Goal: Information Seeking & Learning: Learn about a topic

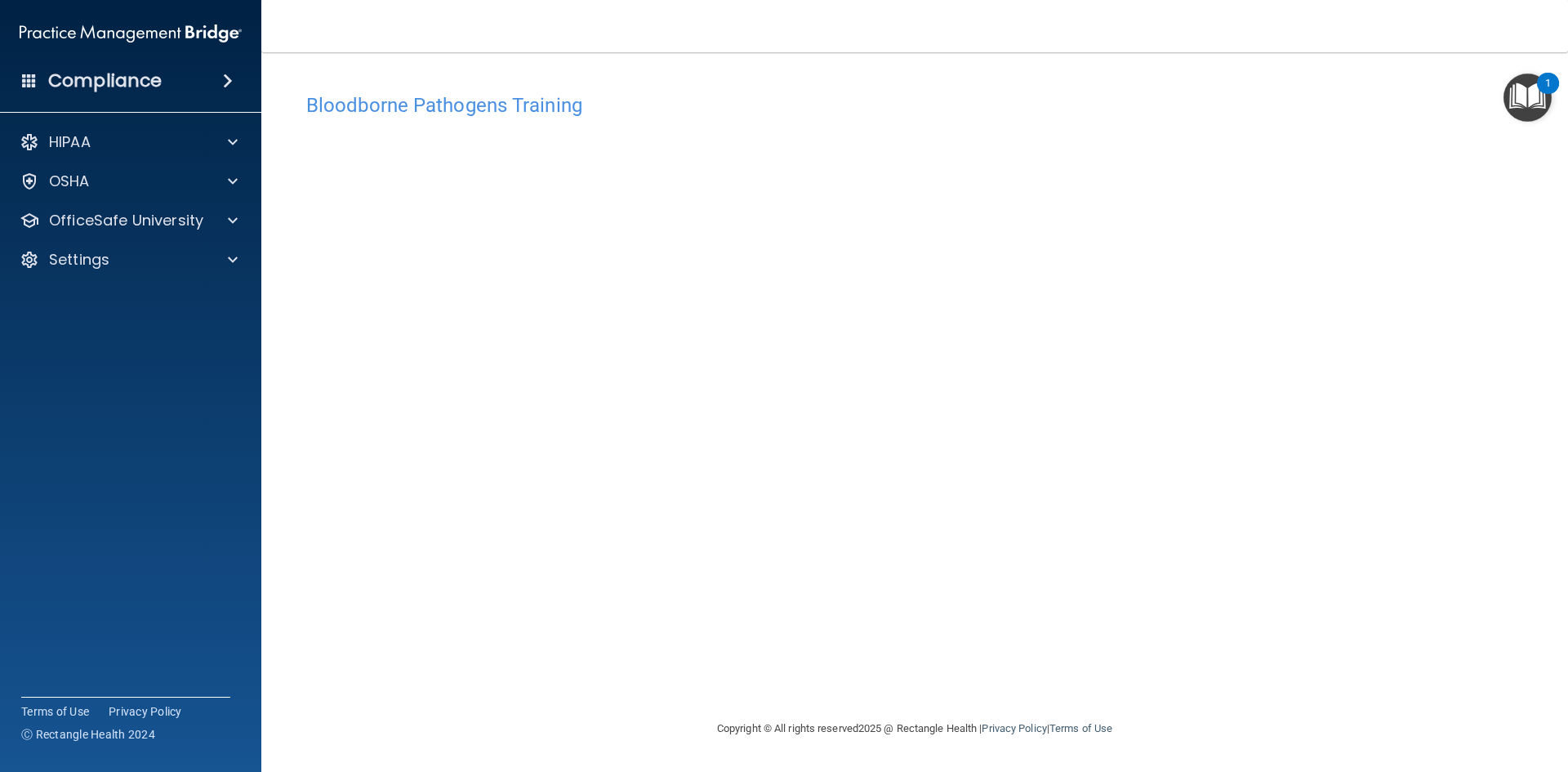
click at [1245, 686] on div "Bloodborne Pathogens Training This course doesn’t expire until . Are you sure y…" at bounding box center [914, 401] width 1242 height 634
click at [231, 183] on span at bounding box center [233, 181] width 10 height 20
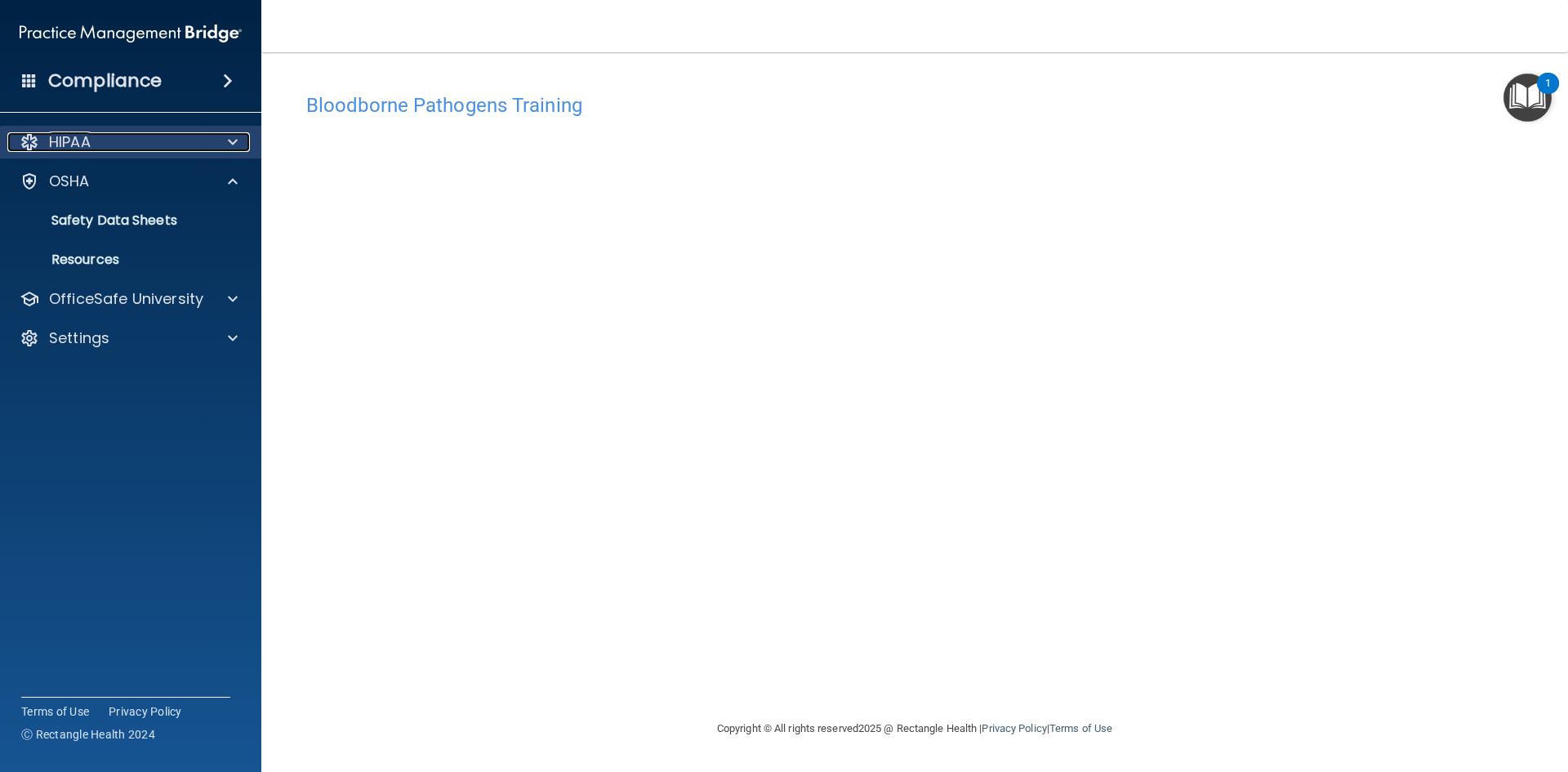
click at [231, 144] on span at bounding box center [233, 142] width 10 height 20
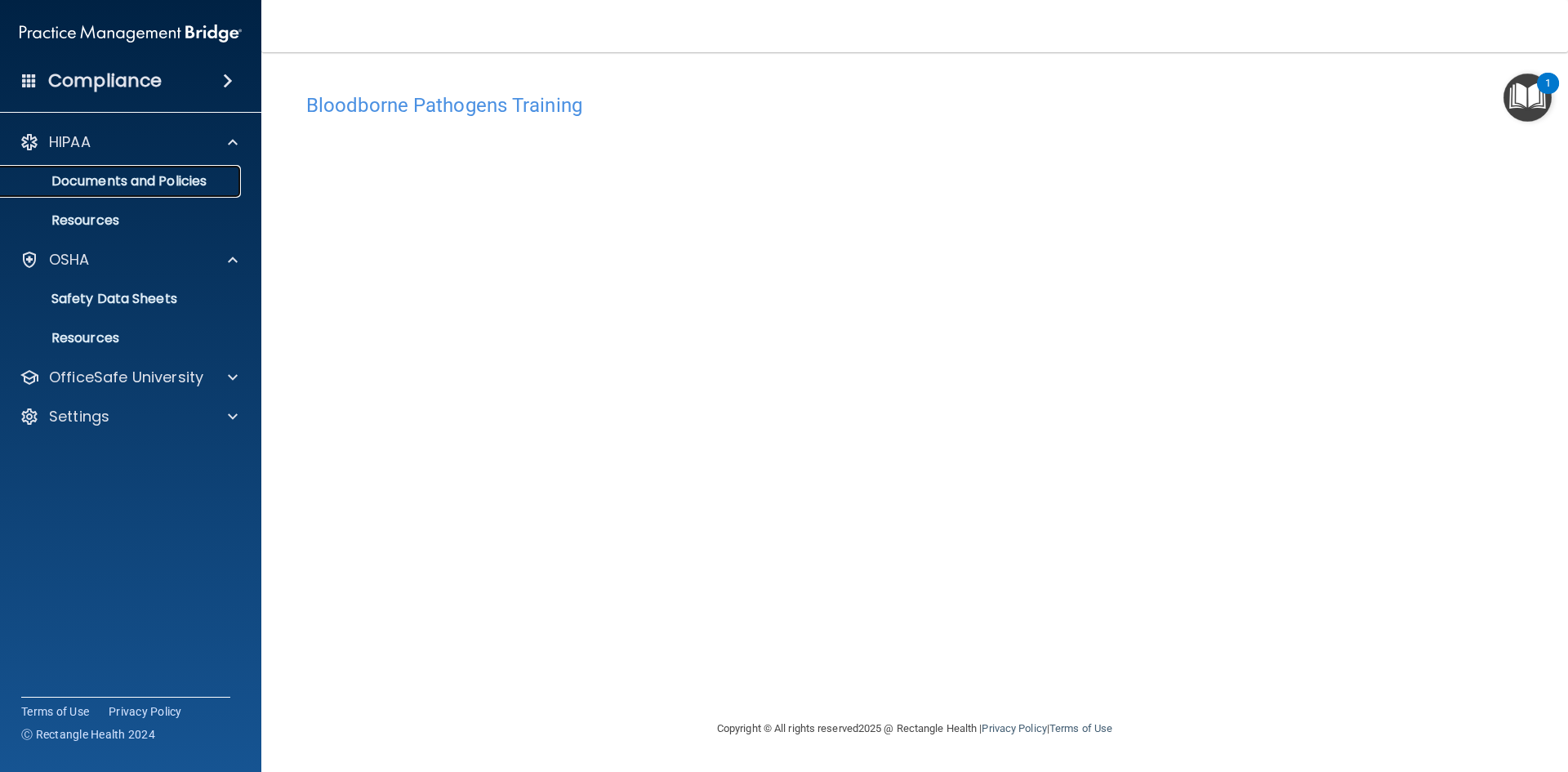
click at [125, 180] on p "Documents and Policies" at bounding box center [122, 181] width 223 height 17
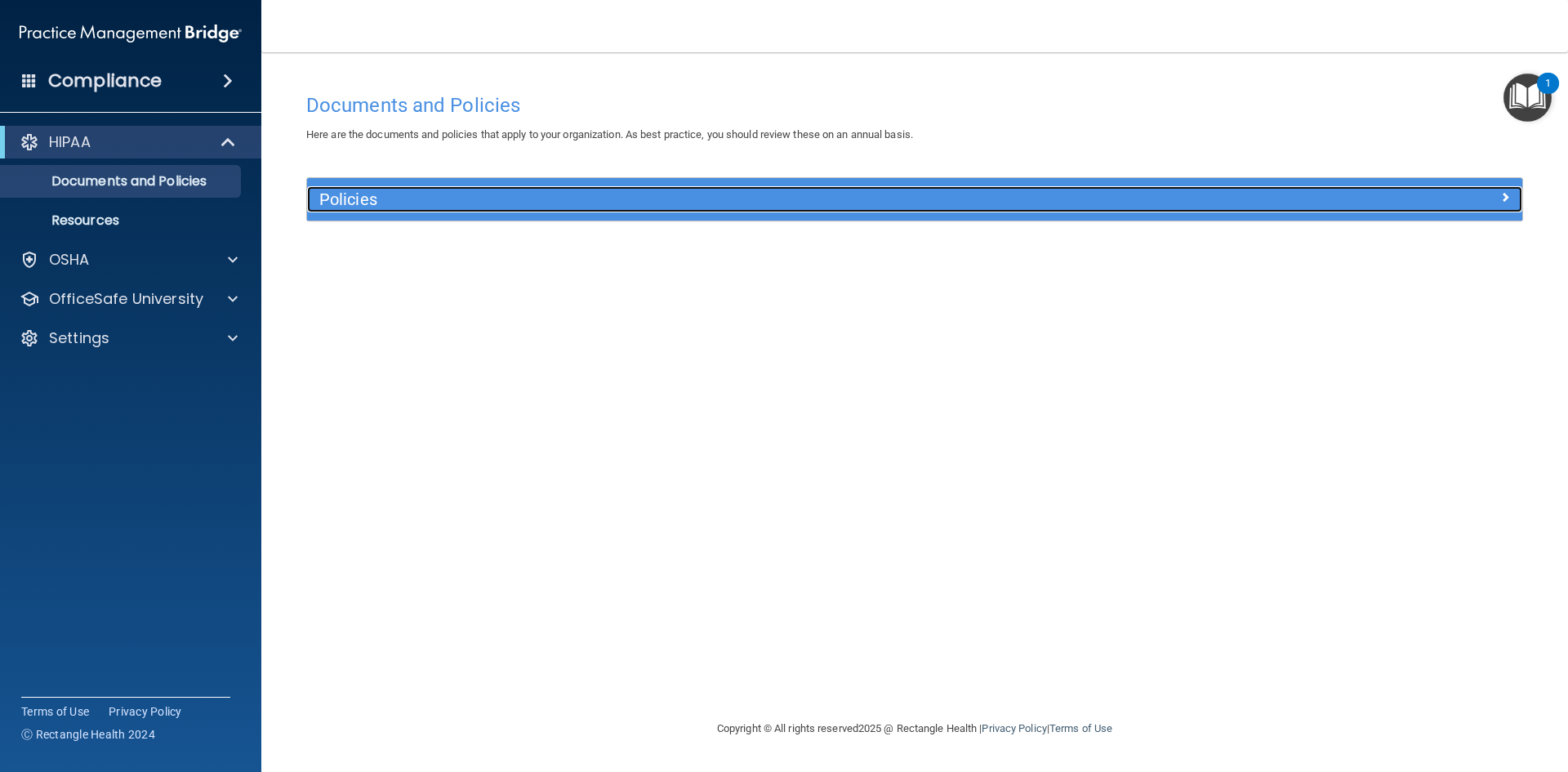
click at [958, 200] on h5 "Policies" at bounding box center [762, 199] width 887 height 18
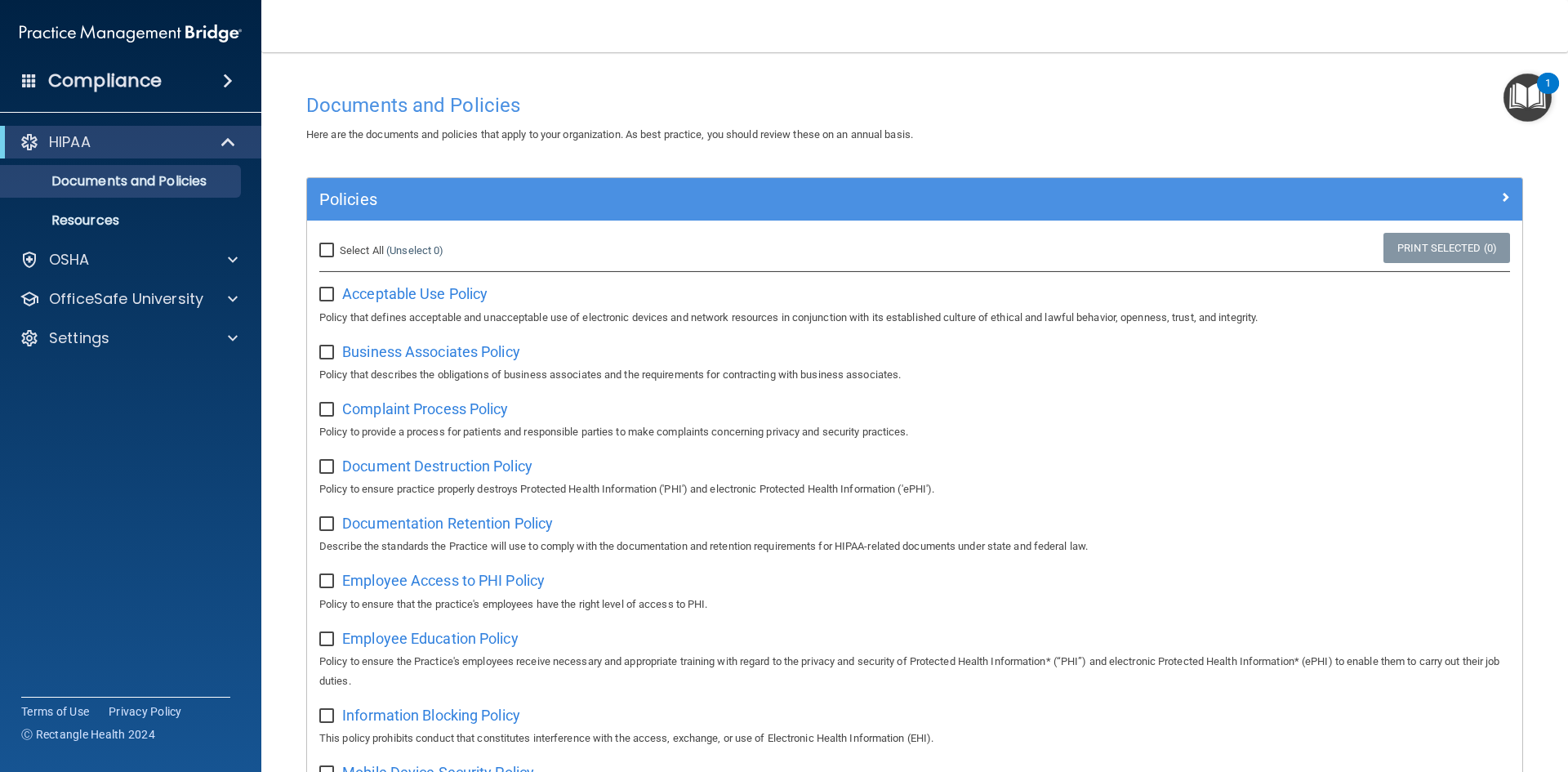
click at [330, 254] on input "Select All (Unselect 0) Unselect All" at bounding box center [328, 250] width 19 height 13
checkbox input "true"
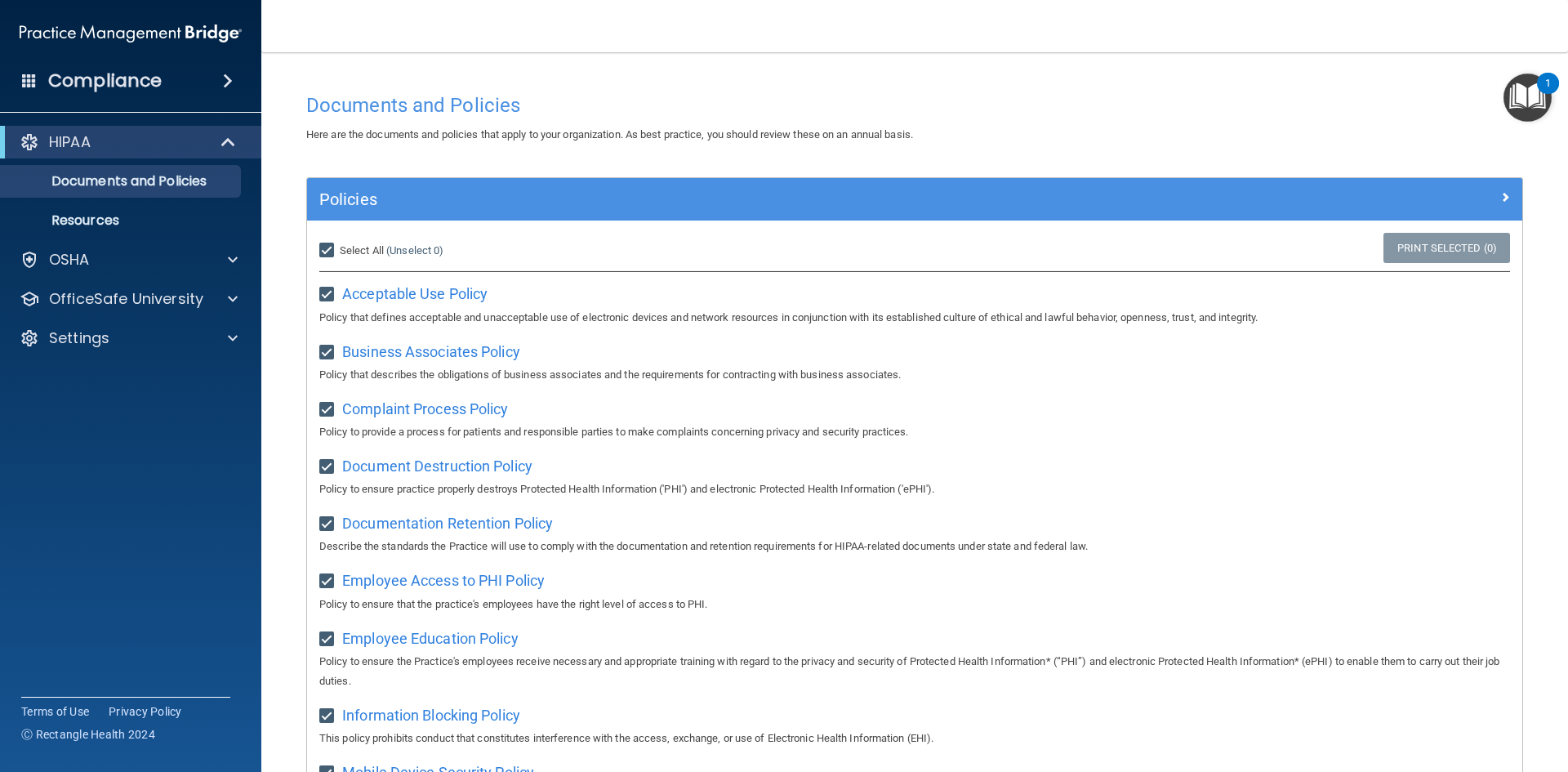
checkbox input "true"
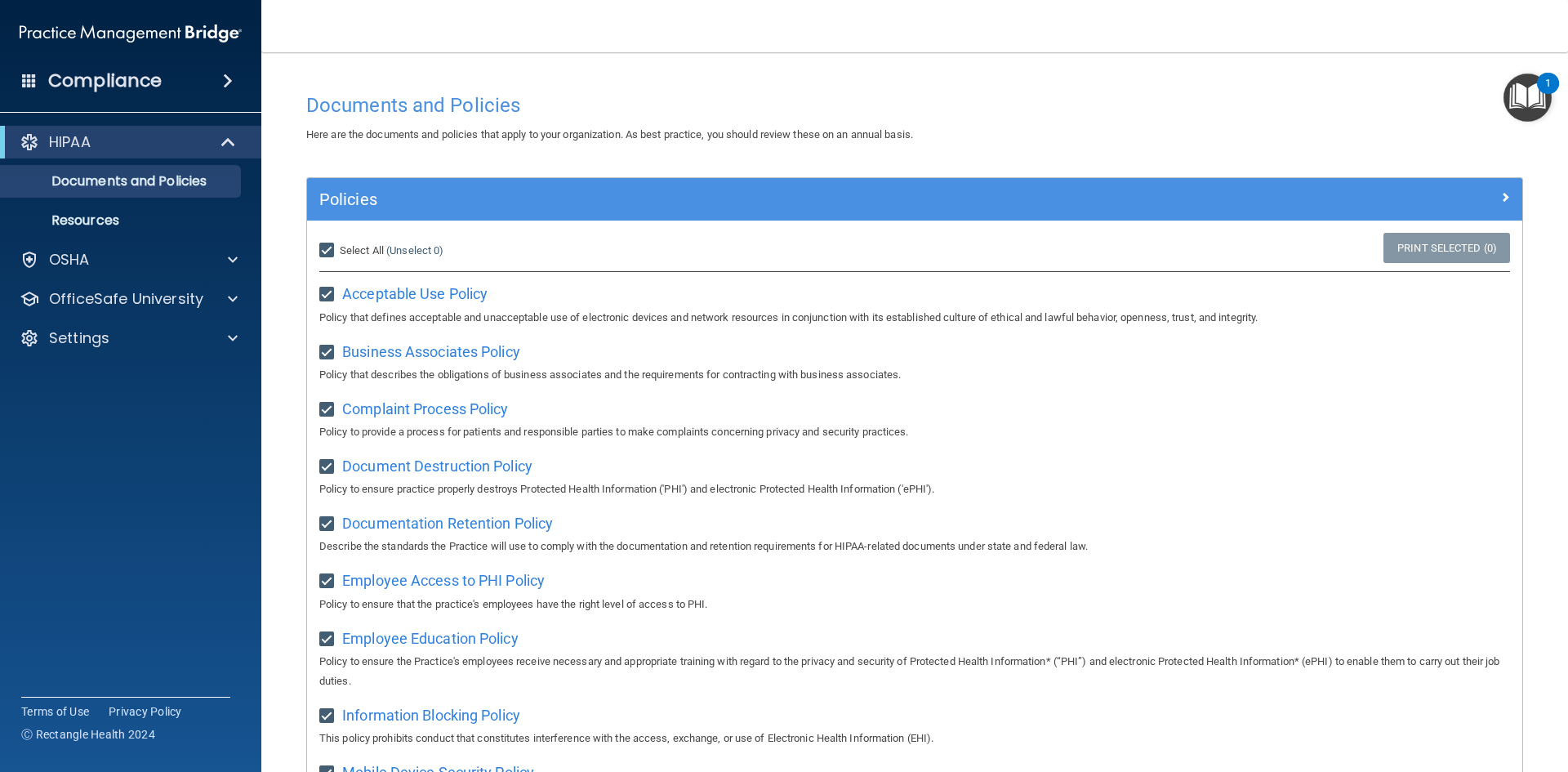
checkbox input "true"
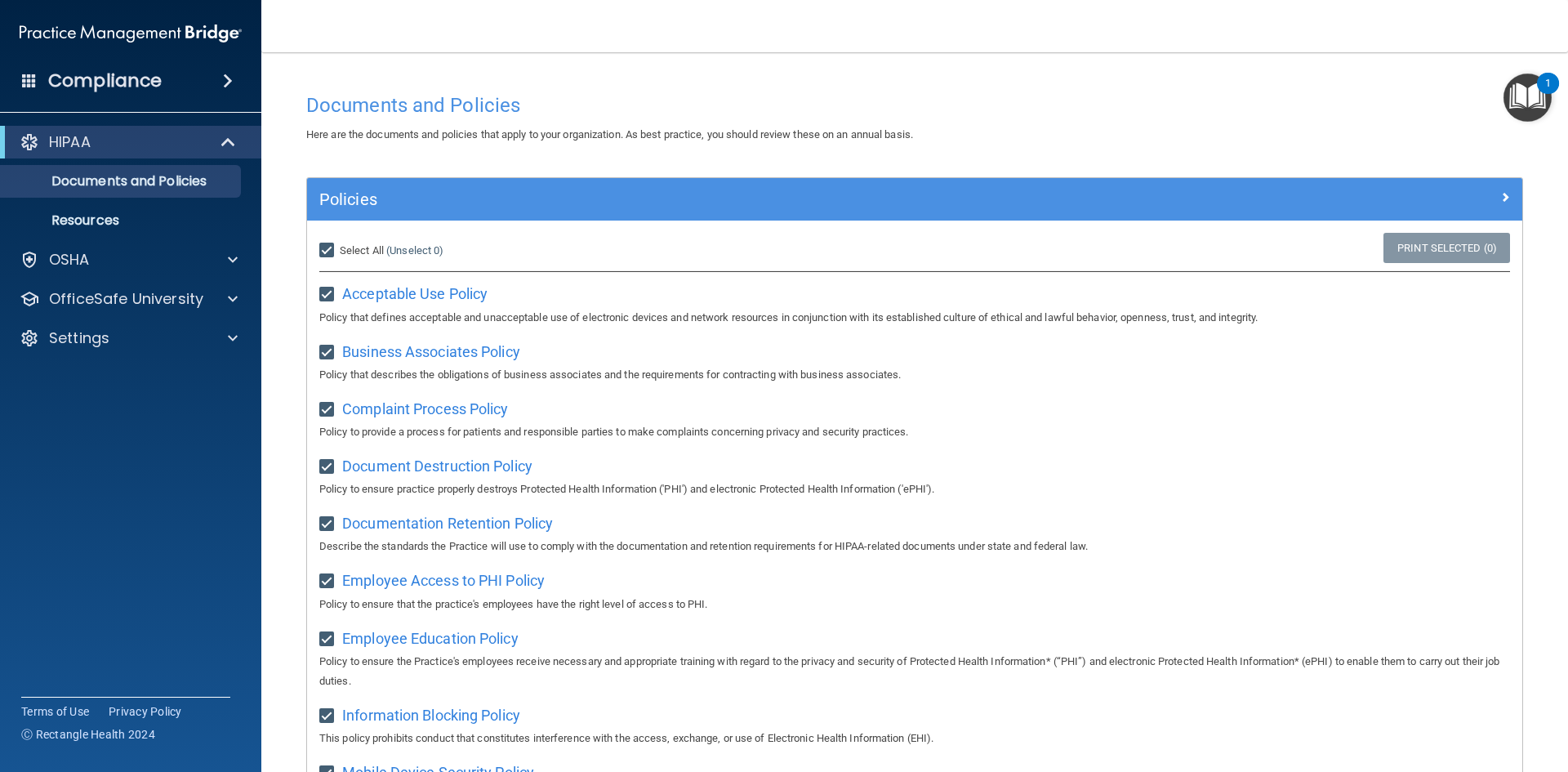
checkbox input "true"
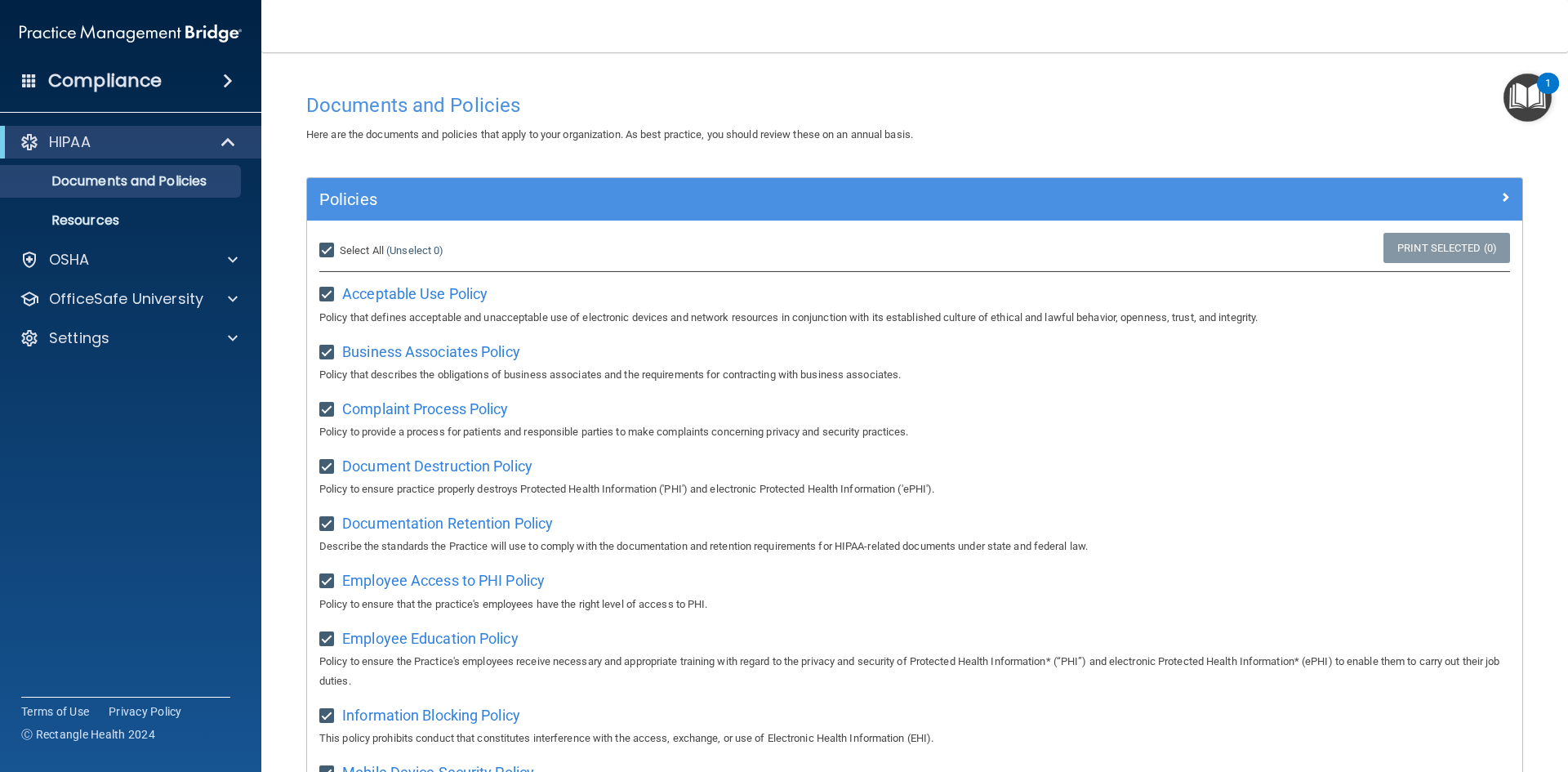
checkbox input "true"
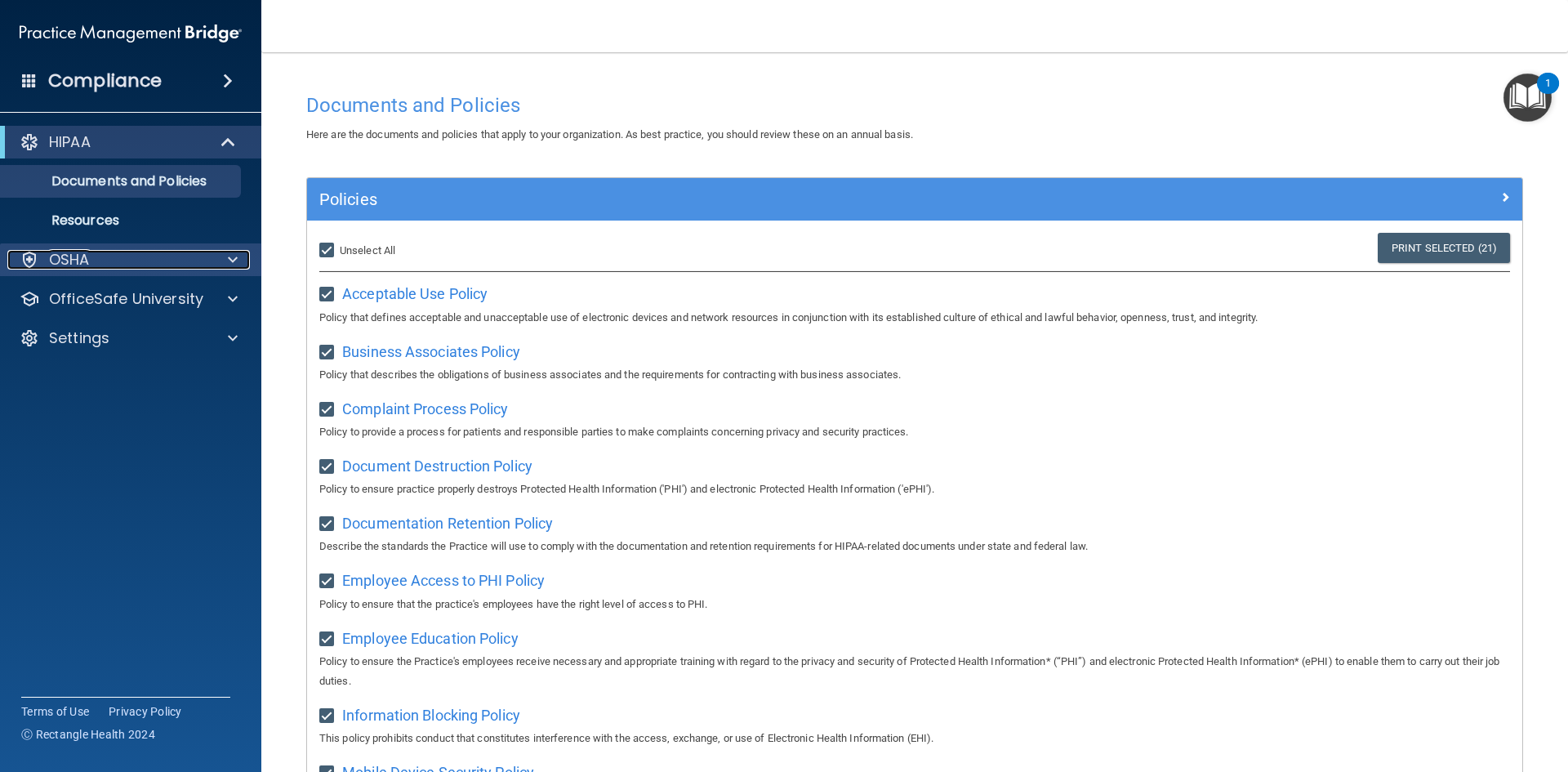
click at [145, 262] on div "OSHA" at bounding box center [107, 259] width 202 height 20
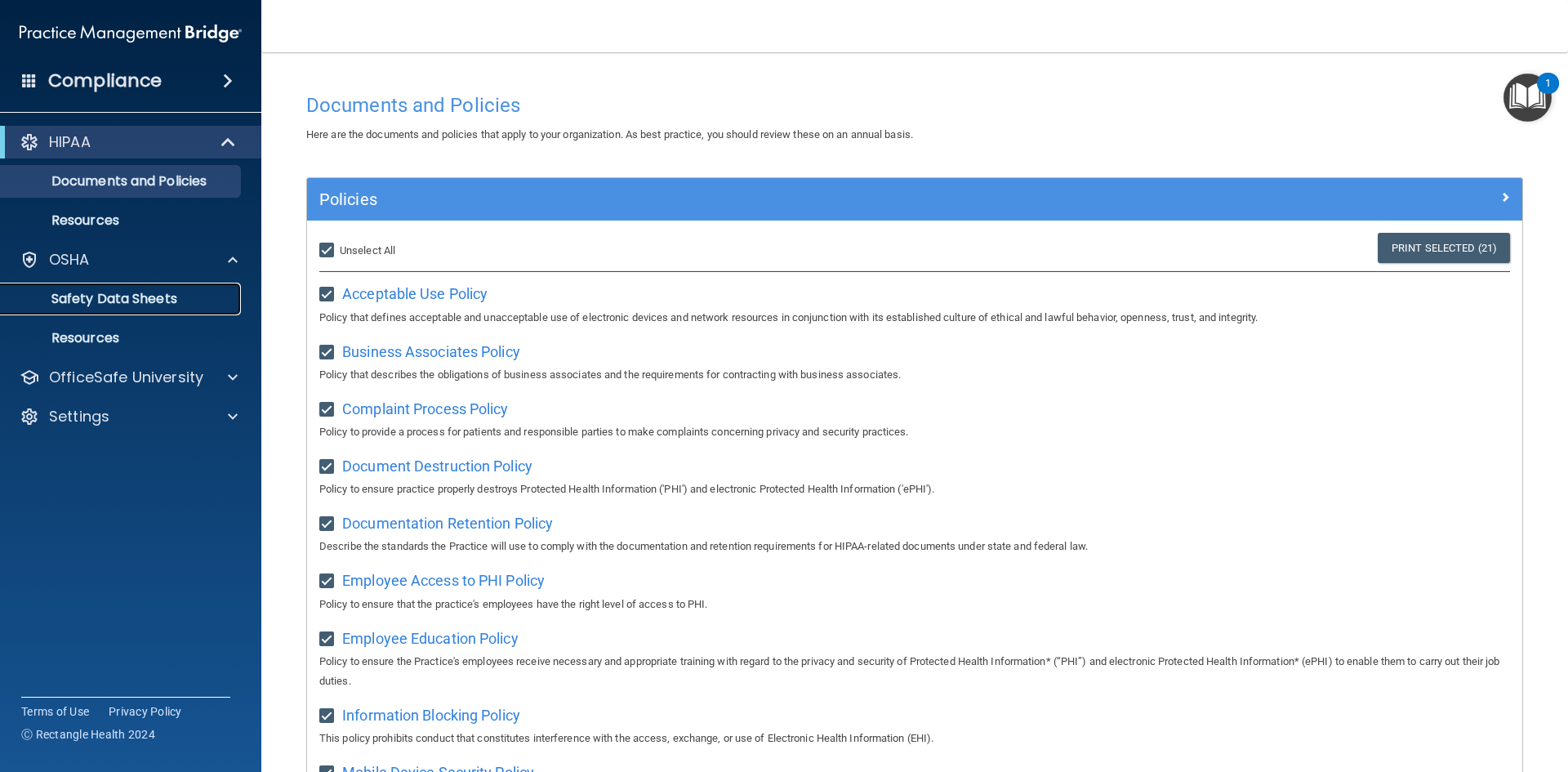
click at [120, 300] on p "Safety Data Sheets" at bounding box center [122, 299] width 223 height 17
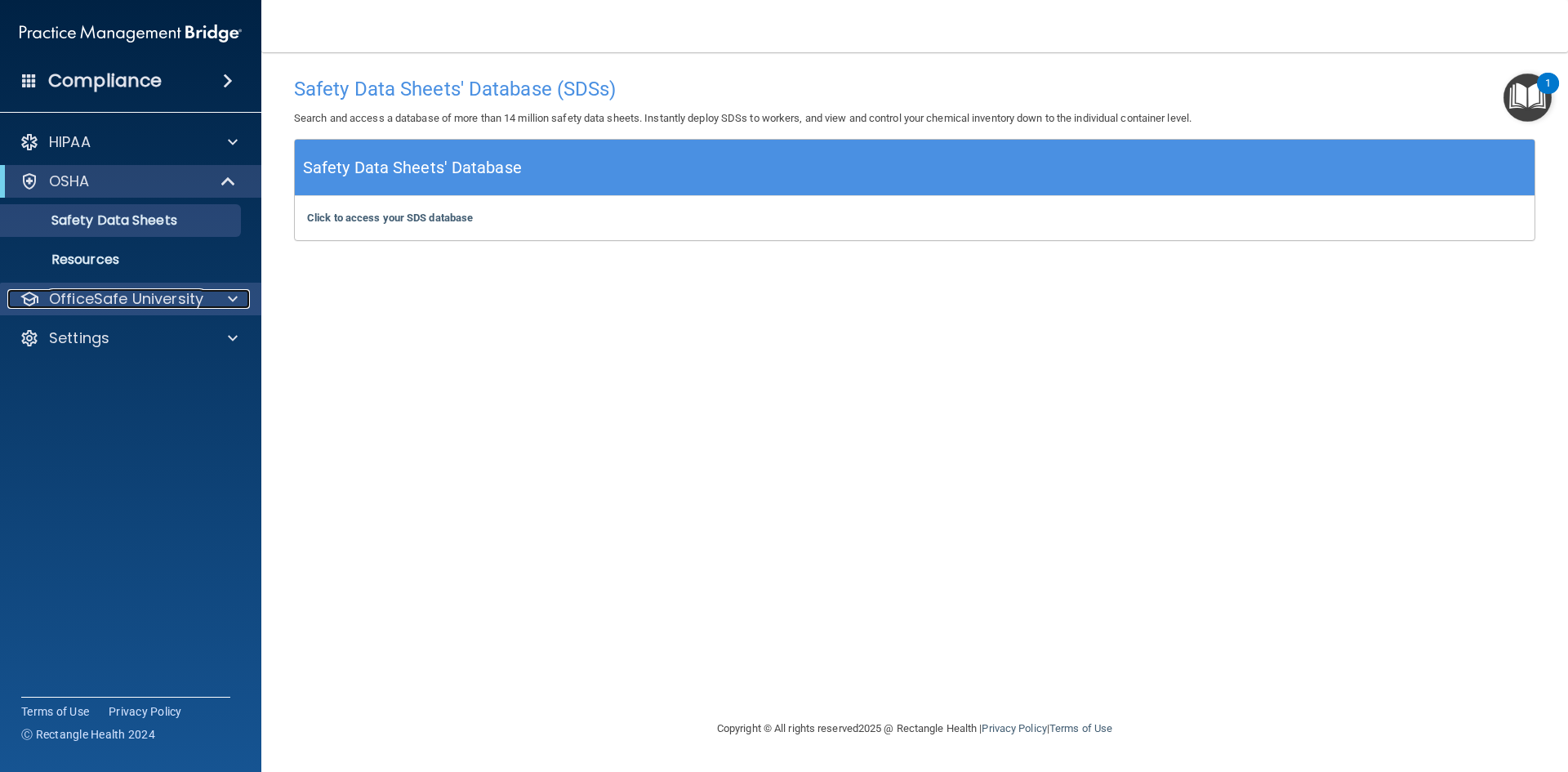
click at [175, 302] on p "OfficeSafe University" at bounding box center [126, 299] width 155 height 20
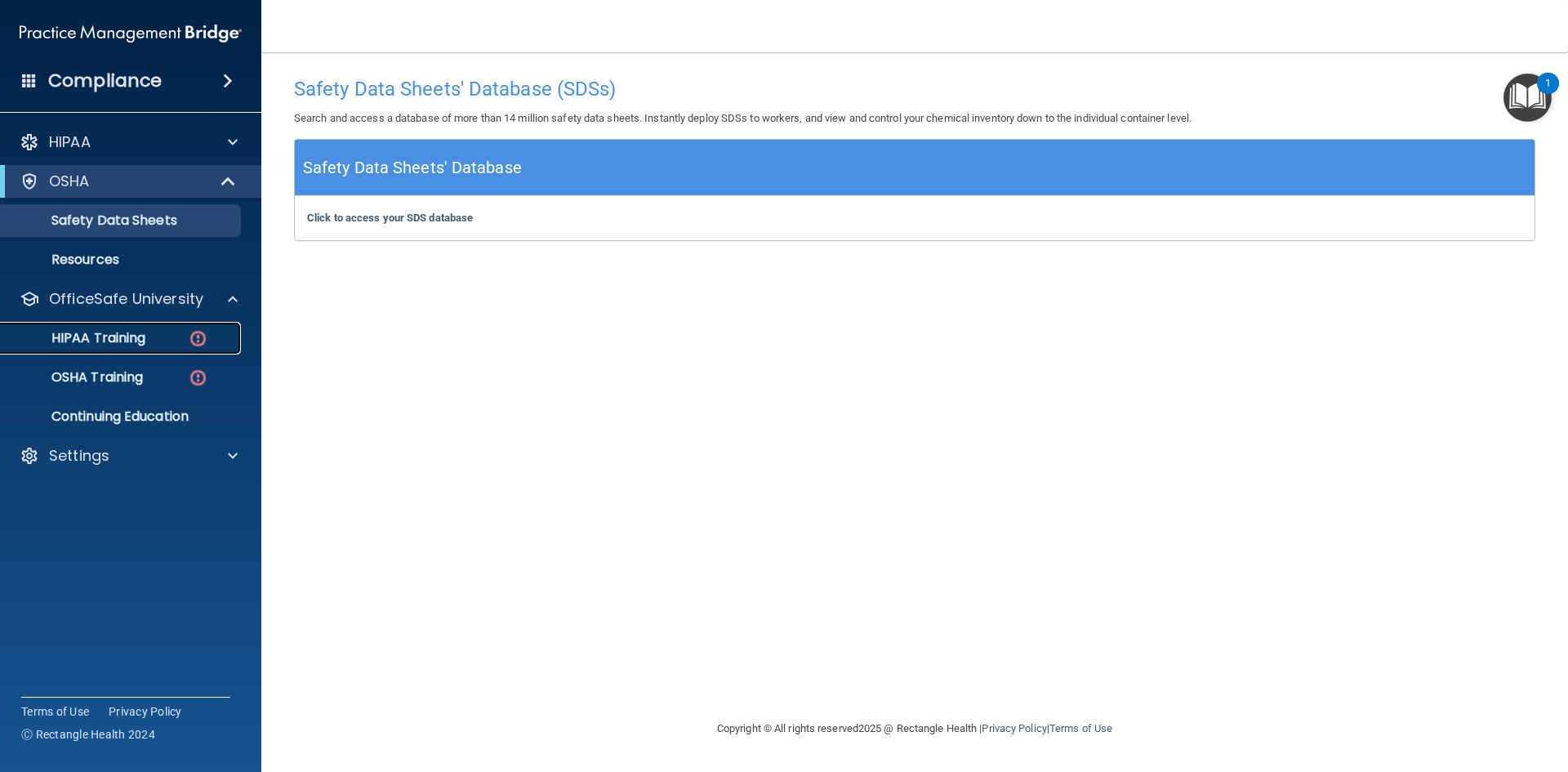
click at [148, 336] on div "HIPAA Training" at bounding box center [122, 338] width 223 height 17
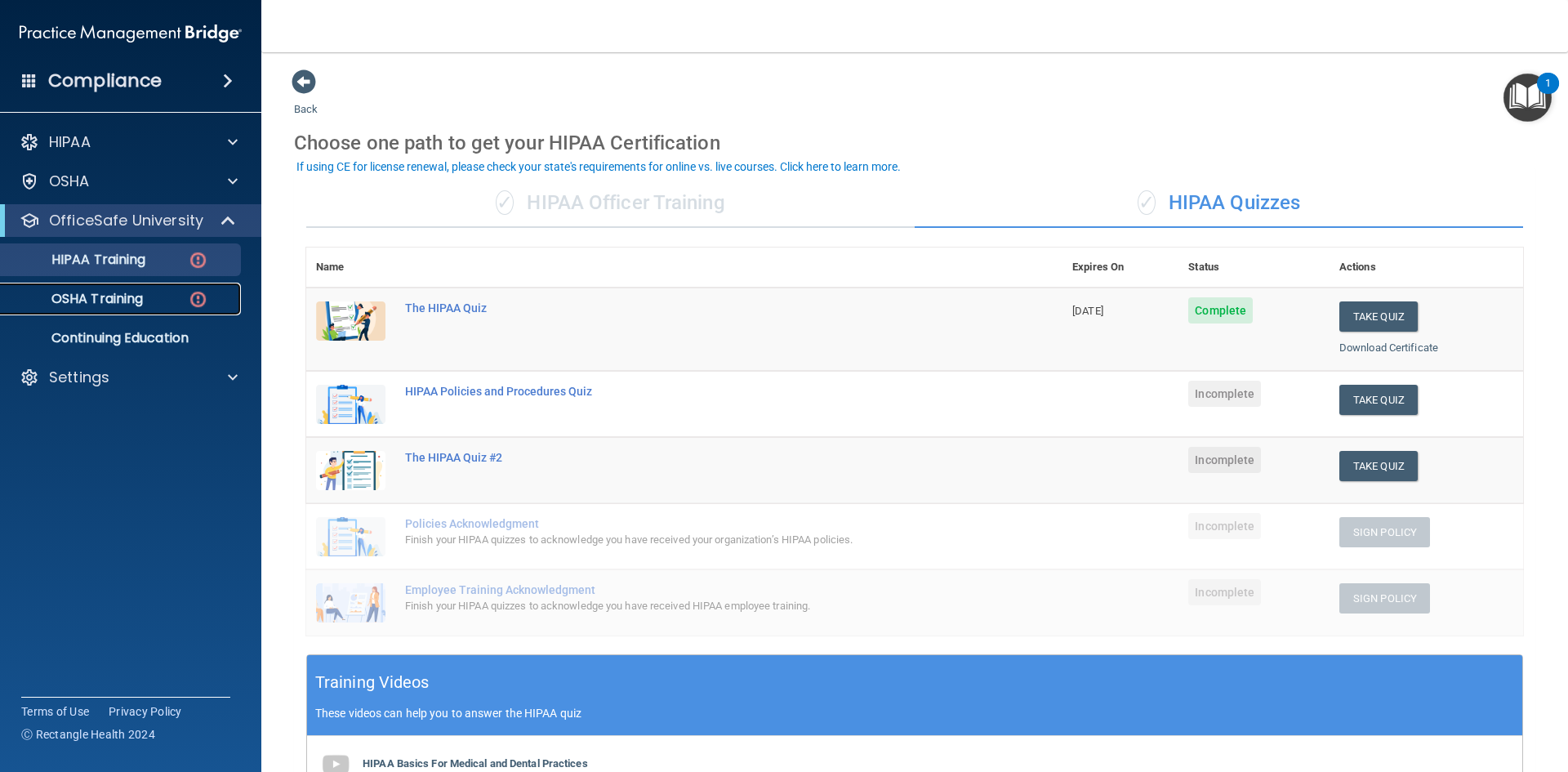
click at [138, 296] on p "OSHA Training" at bounding box center [77, 299] width 132 height 17
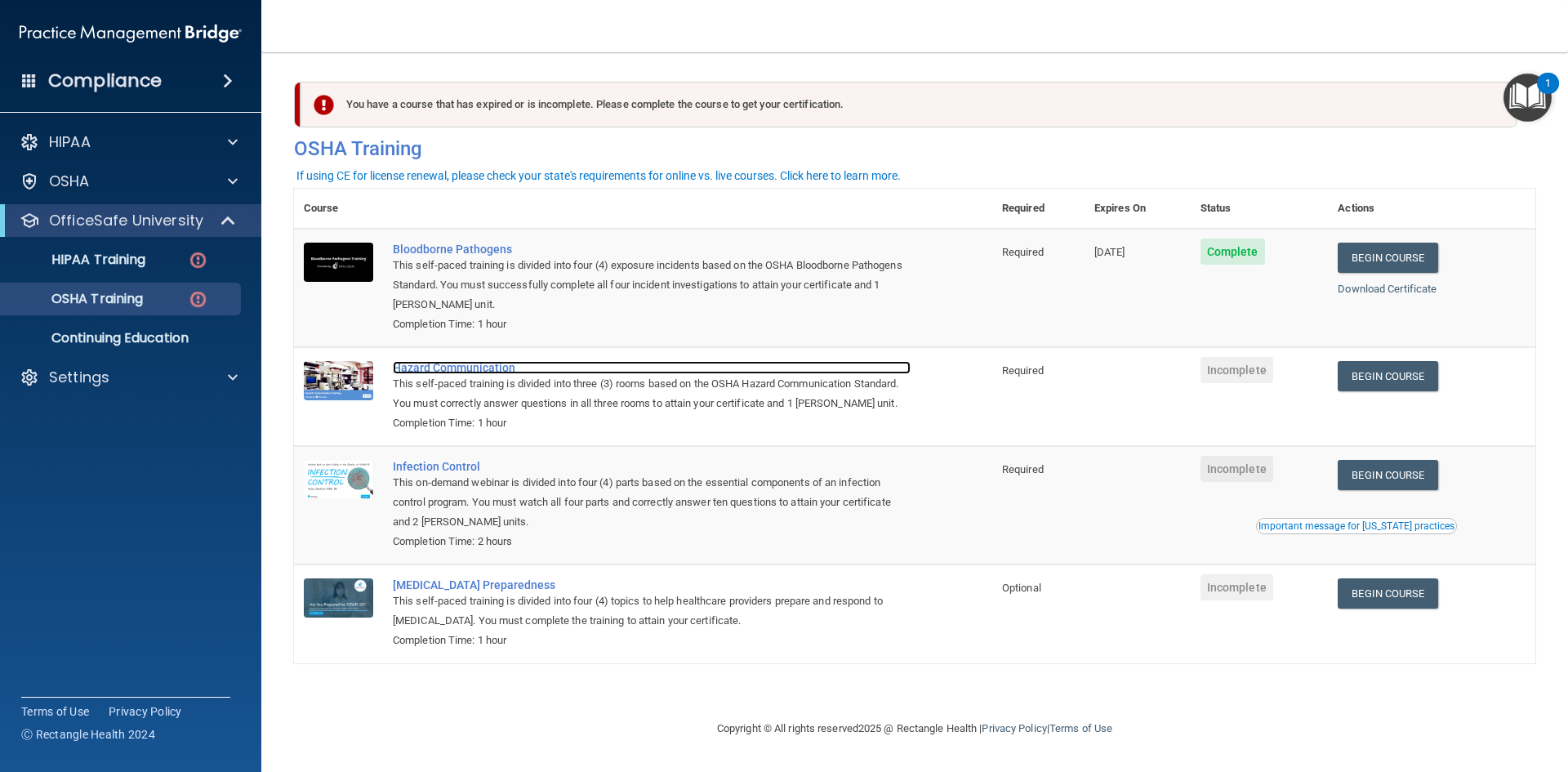
click at [459, 373] on div "Hazard Communication" at bounding box center [651, 367] width 518 height 13
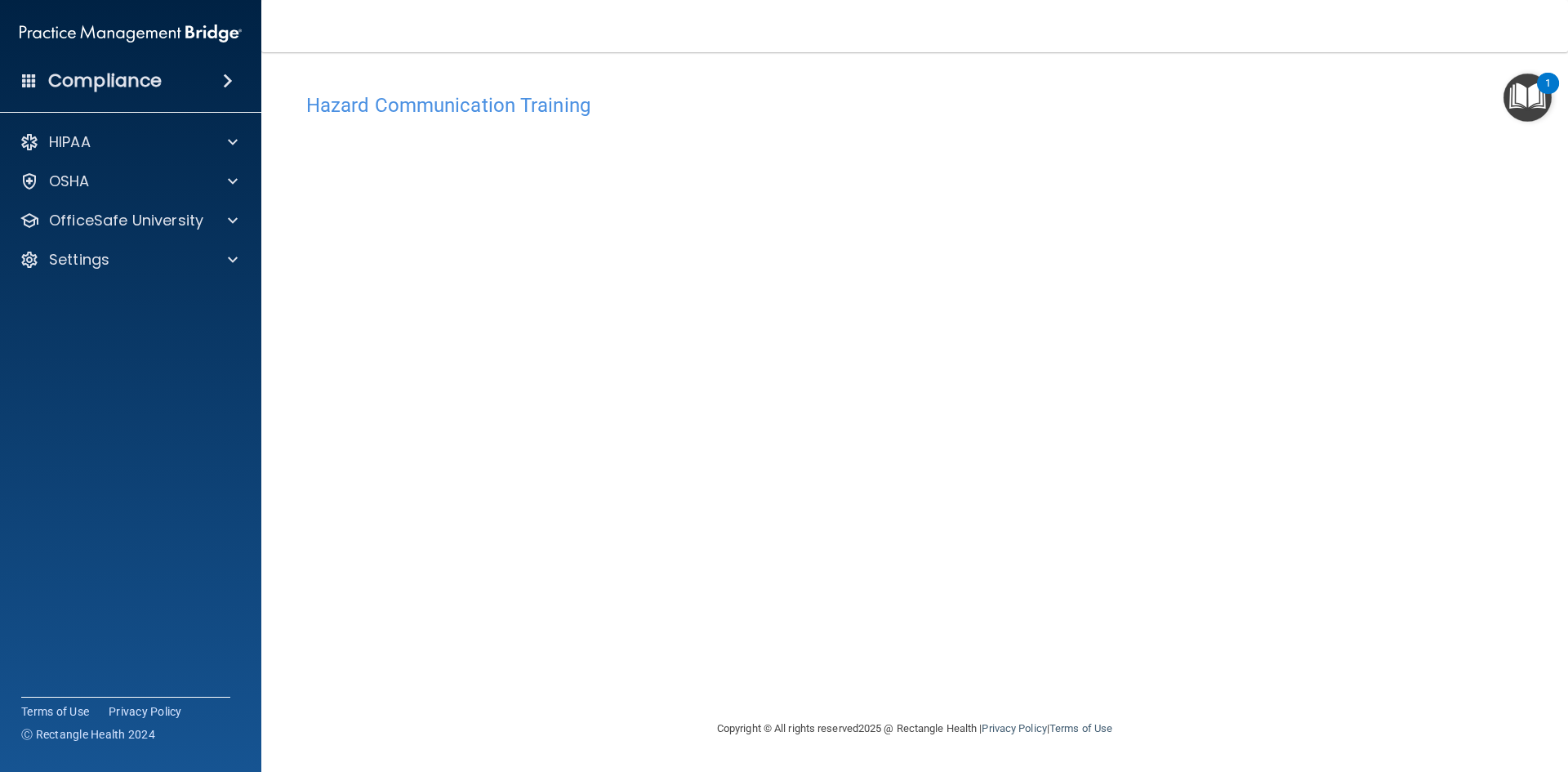
click at [1541, 94] on img "Open Resource Center, 1 new notification" at bounding box center [1528, 98] width 48 height 48
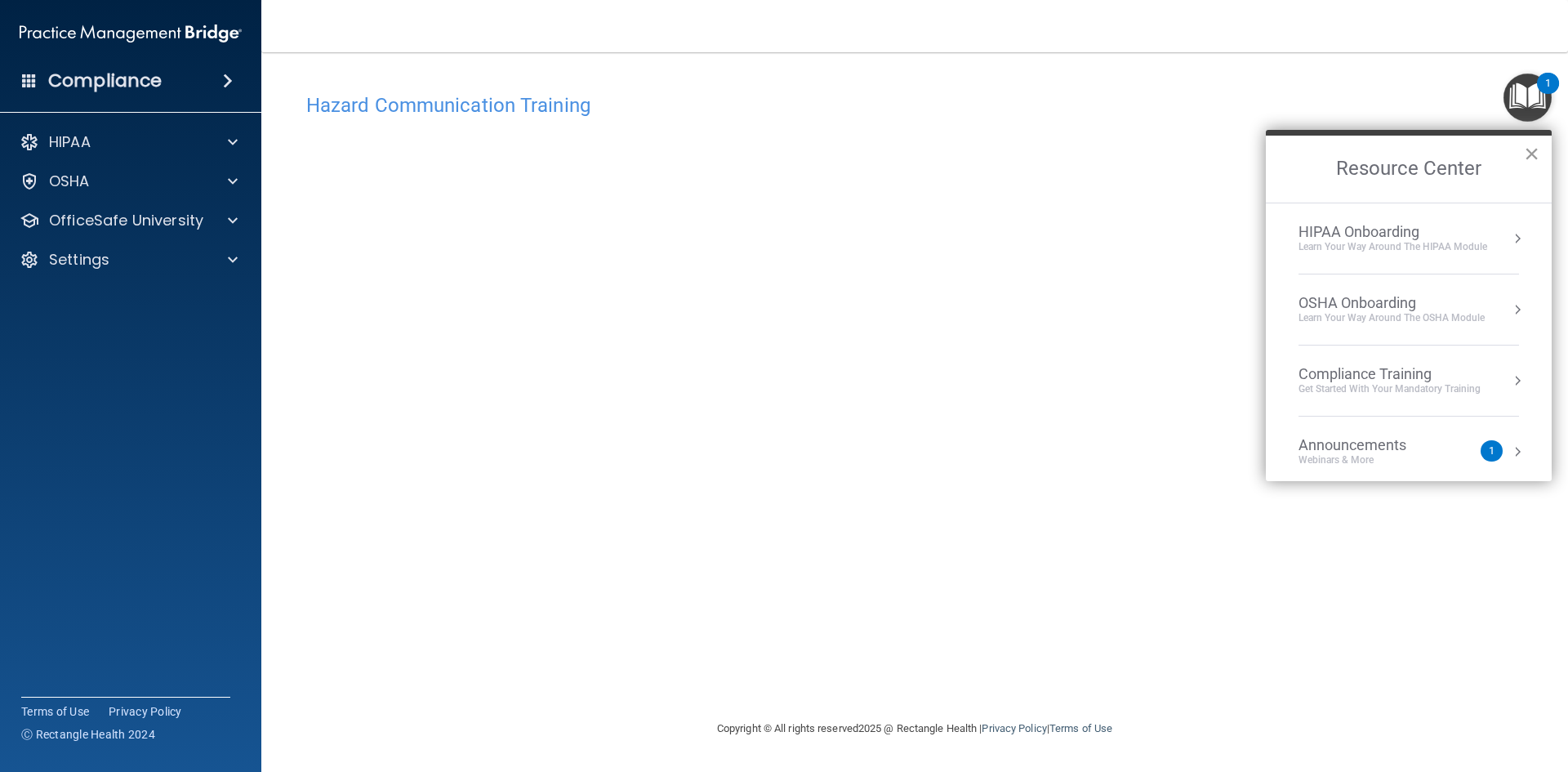
click at [1532, 150] on button "×" at bounding box center [1532, 153] width 16 height 27
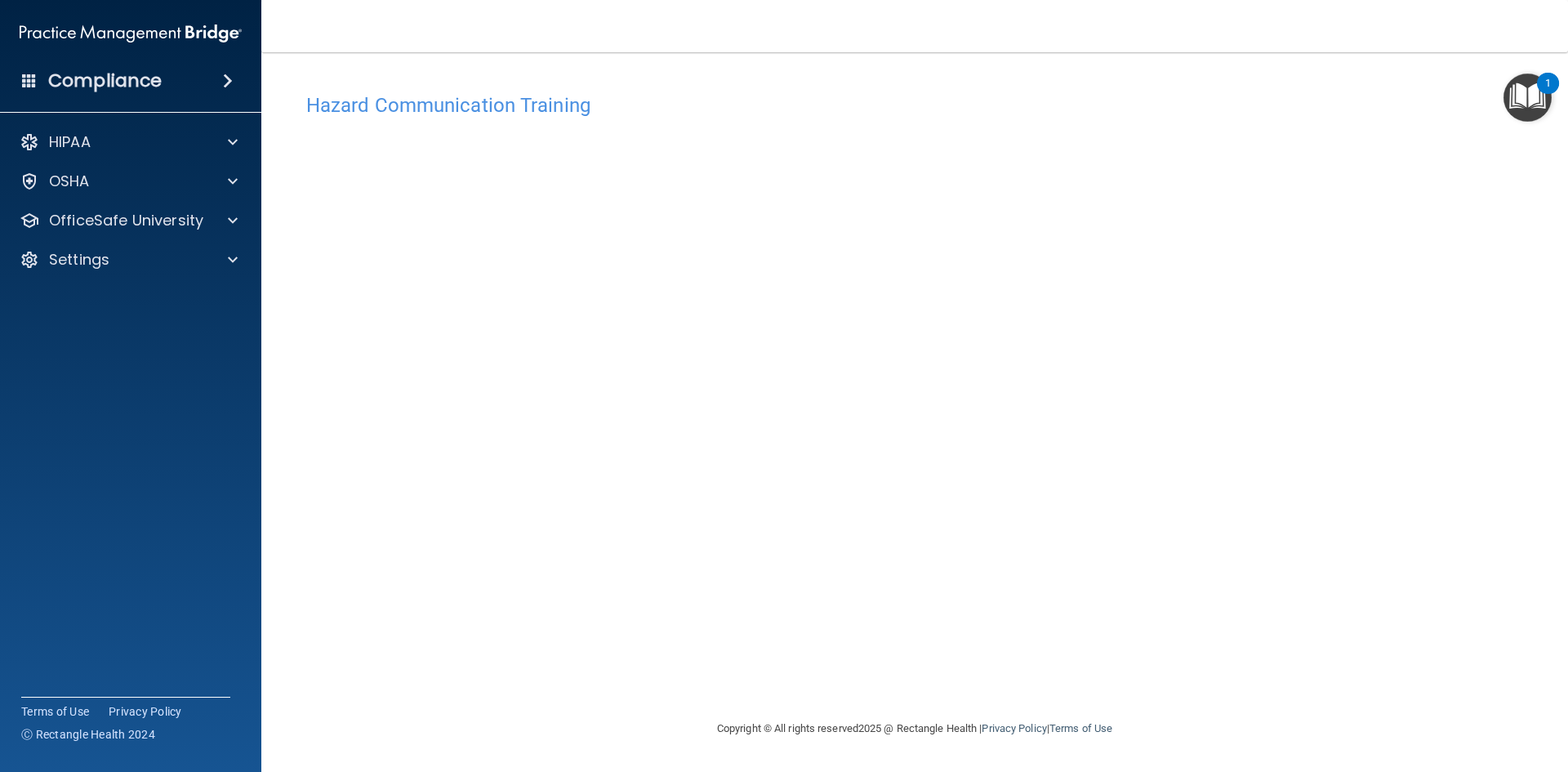
click at [1224, 222] on div "Hazard Communication Training This course doesn’t expire until . Are you sure y…" at bounding box center [914, 401] width 1242 height 634
click at [157, 226] on p "OfficeSafe University" at bounding box center [126, 221] width 155 height 20
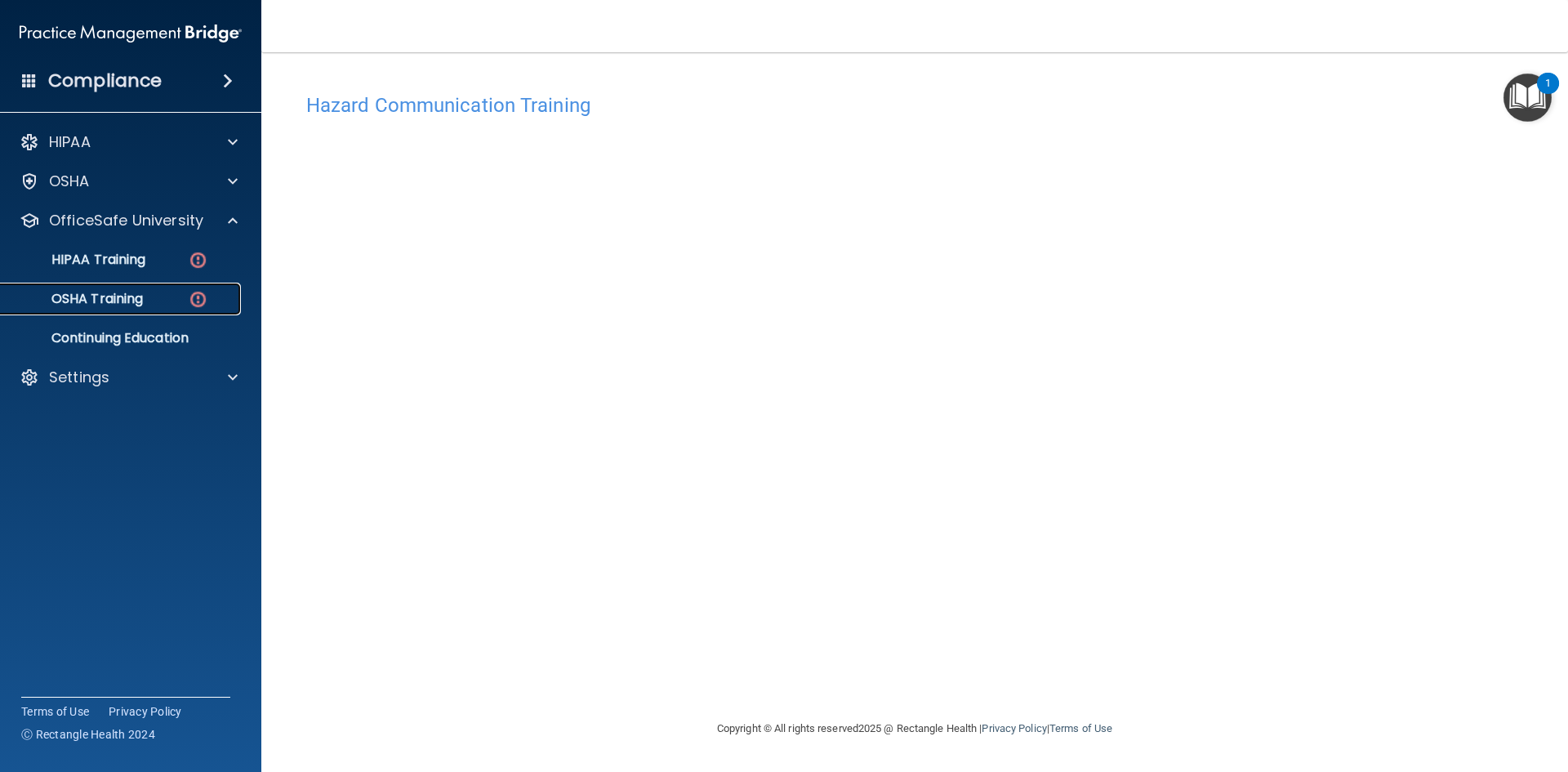
click at [140, 294] on p "OSHA Training" at bounding box center [77, 299] width 132 height 17
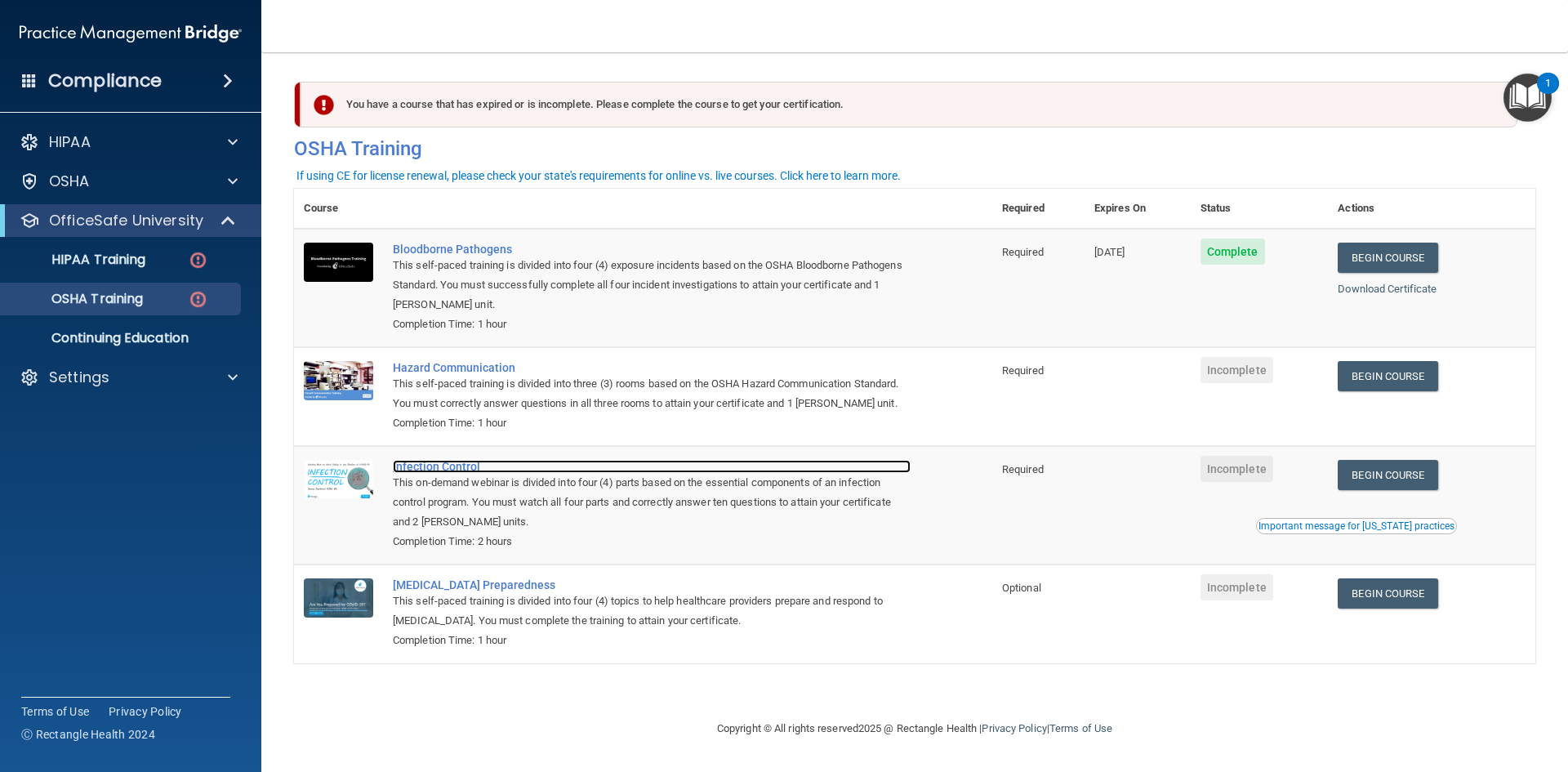
click at [437, 468] on div "Infection Control" at bounding box center [651, 465] width 518 height 13
